Goal: Task Accomplishment & Management: Manage account settings

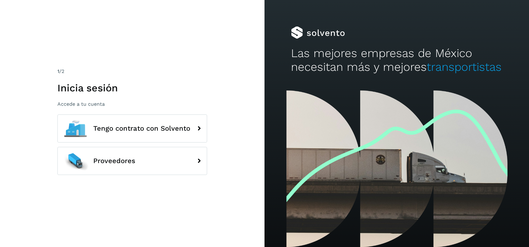
click at [210, 137] on div "1 /2 Inicia sesión Accede a tu cuenta Tengo contrato con Solvento Proveedores" at bounding box center [132, 123] width 265 height 247
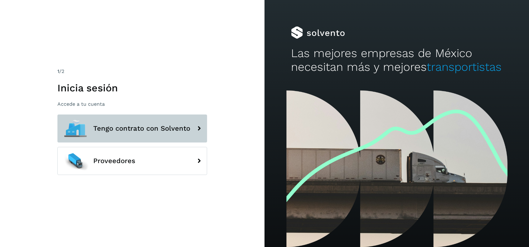
click at [191, 131] on button "Tengo contrato con Solvento" at bounding box center [132, 128] width 150 height 28
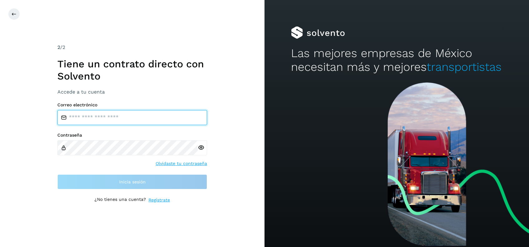
type input "**********"
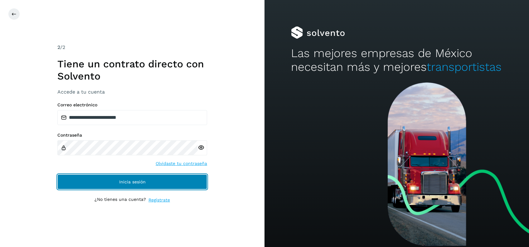
click at [141, 181] on span "Inicia sesión" at bounding box center [132, 182] width 27 height 4
click at [143, 180] on span "Inicia sesión" at bounding box center [132, 182] width 27 height 4
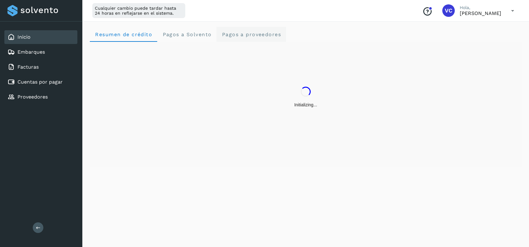
click at [245, 31] on proveedores "Pagos a proveedores" at bounding box center [252, 34] width 70 height 15
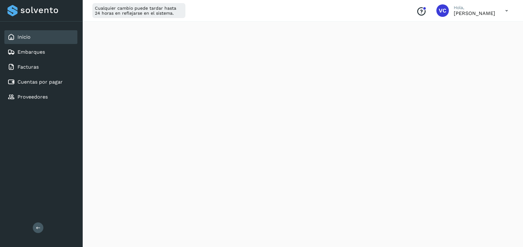
scroll to position [208, 0]
